Goal: Find specific page/section: Find specific page/section

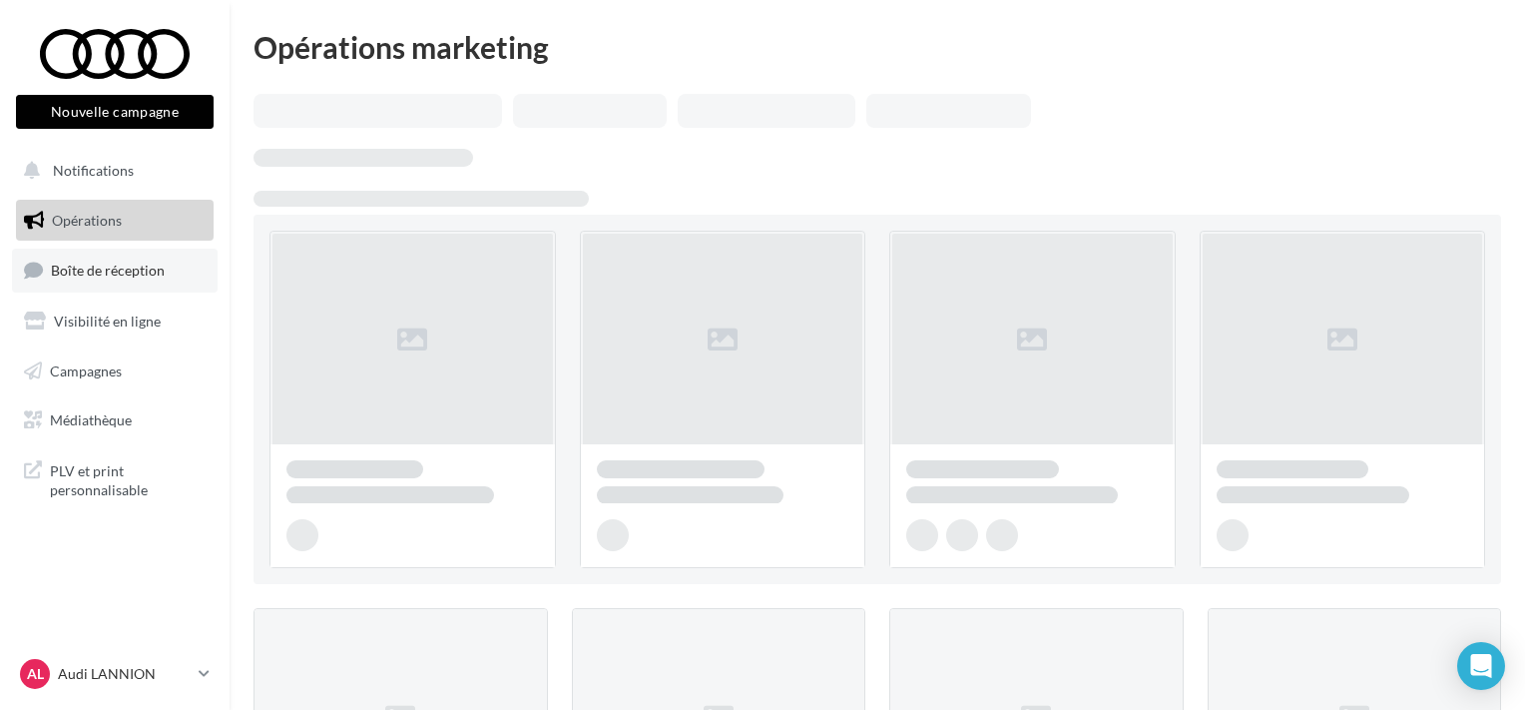
click at [101, 273] on span "Boîte de réception" at bounding box center [108, 269] width 114 height 17
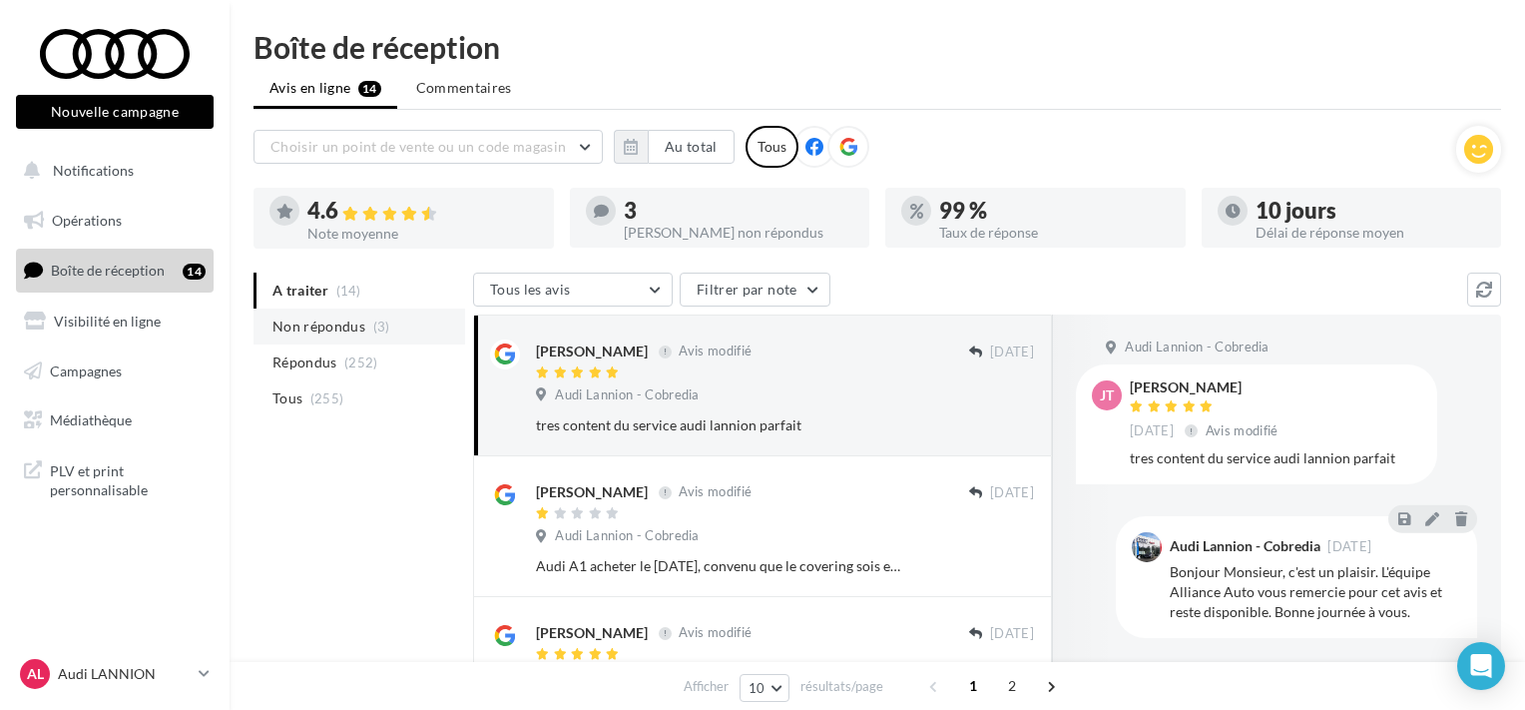
click at [365, 334] on li "Non répondus (3)" at bounding box center [360, 326] width 212 height 36
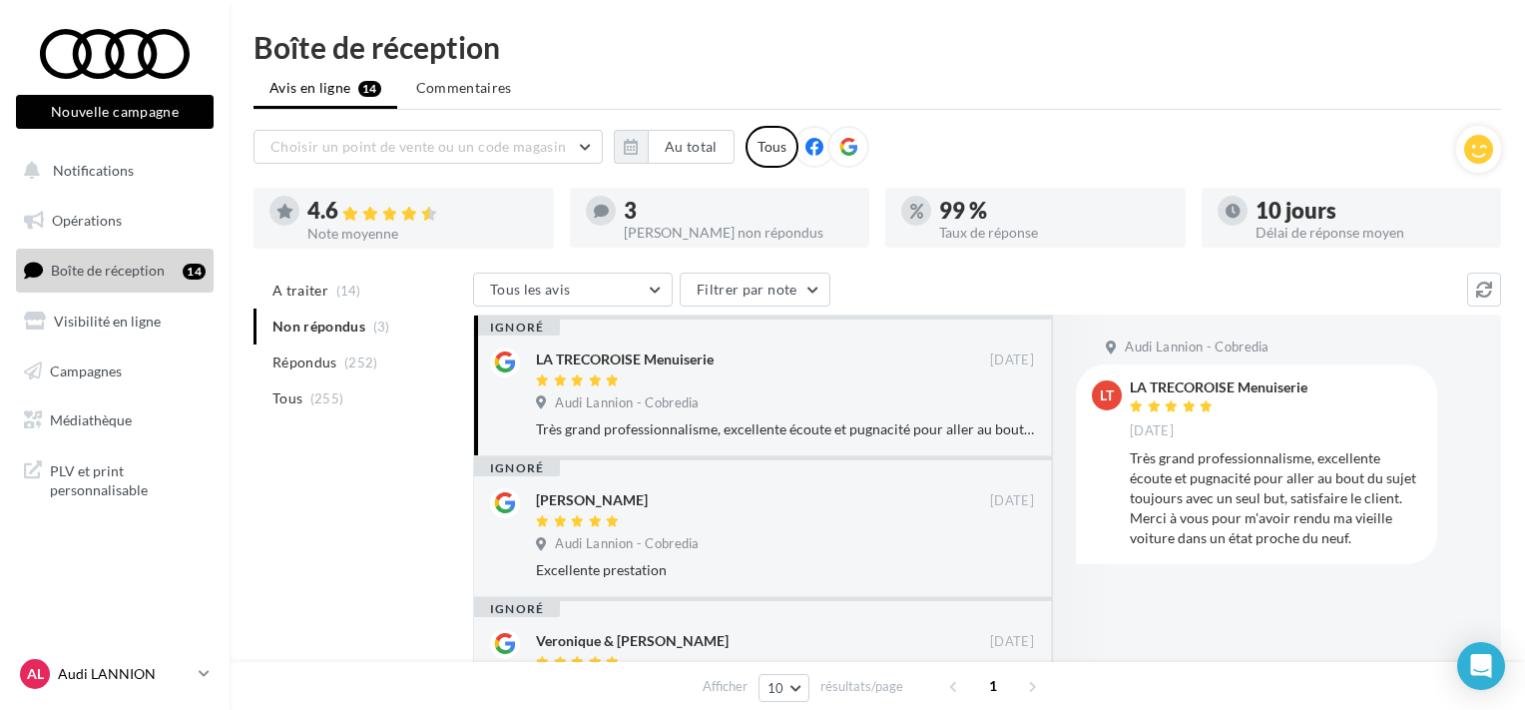
click at [119, 661] on div "AL Audi LANNION audi-lann-ham" at bounding box center [105, 674] width 171 height 30
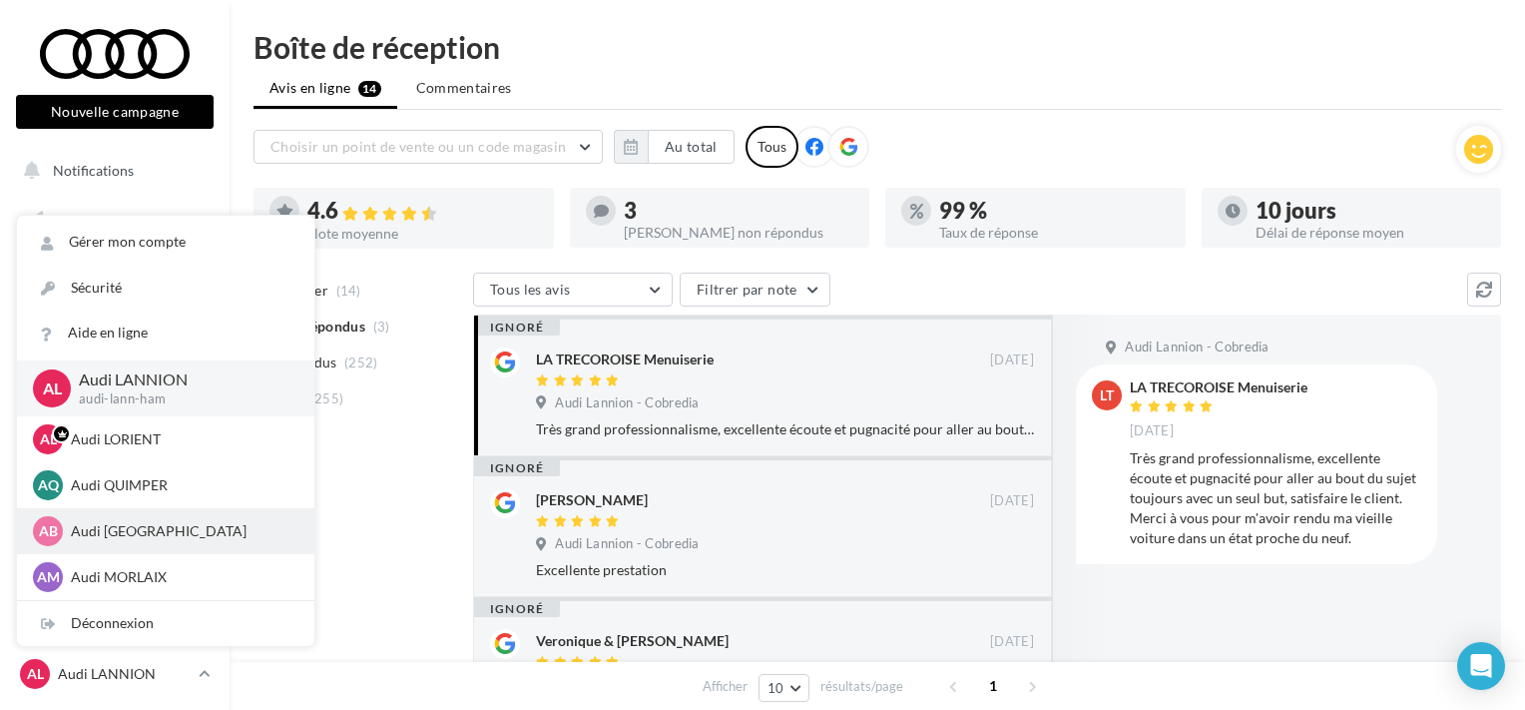
click at [125, 539] on p "Audi [GEOGRAPHIC_DATA]" at bounding box center [181, 531] width 220 height 20
